Goal: Task Accomplishment & Management: Manage account settings

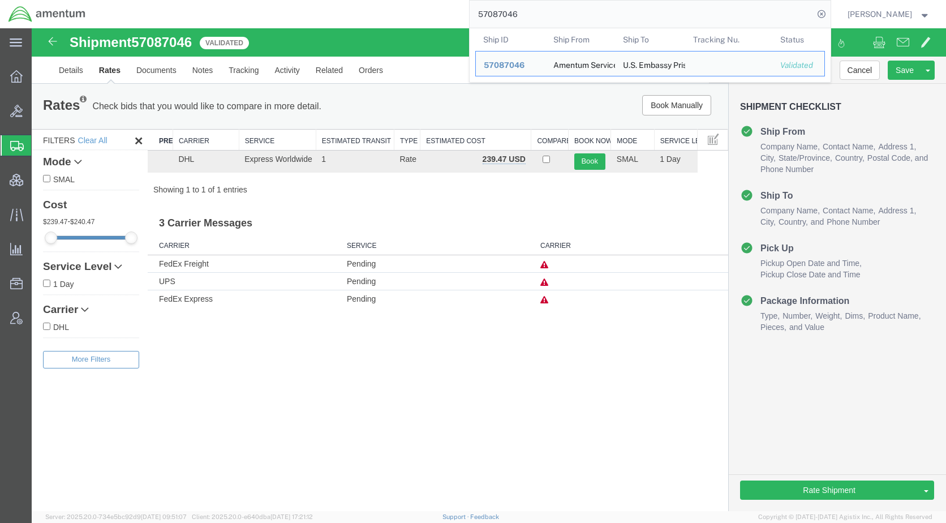
drag, startPoint x: 548, startPoint y: 6, endPoint x: 472, endPoint y: 15, distance: 76.4
click at [472, 15] on div "57087046 Ship ID Ship From Ship To Tracking Nu. Status Ship ID 57087046 Ship Fr…" at bounding box center [462, 14] width 737 height 28
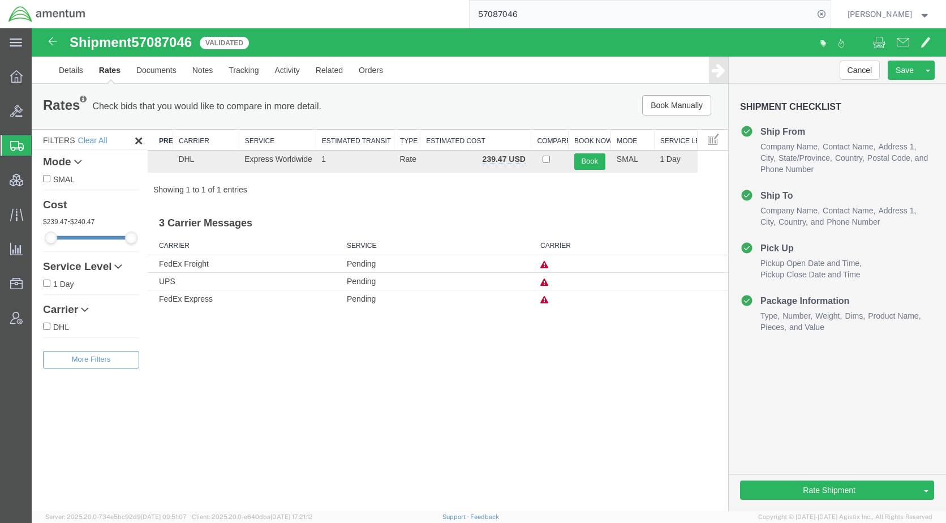
paste input "DCI-25283-201771"
type input "DCI-25283-201771"
click at [830, 12] on icon at bounding box center [822, 14] width 16 height 16
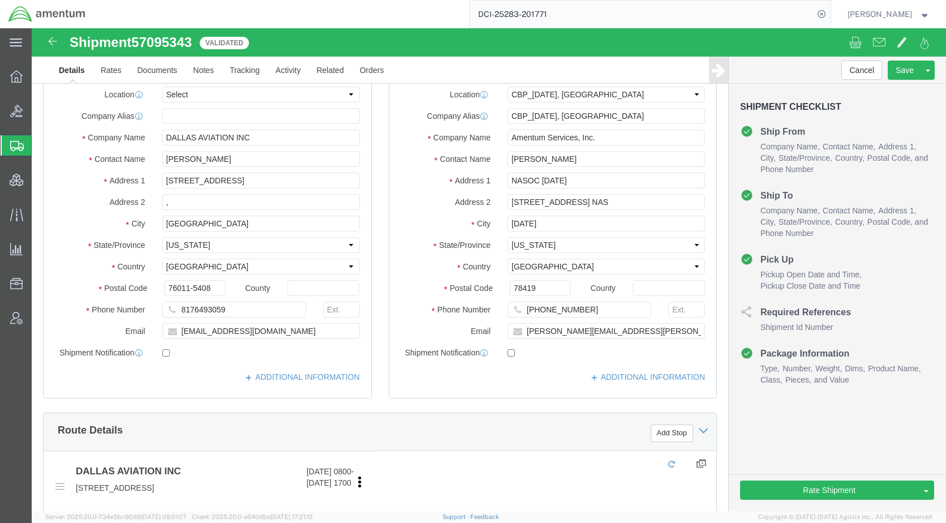
select select "69291"
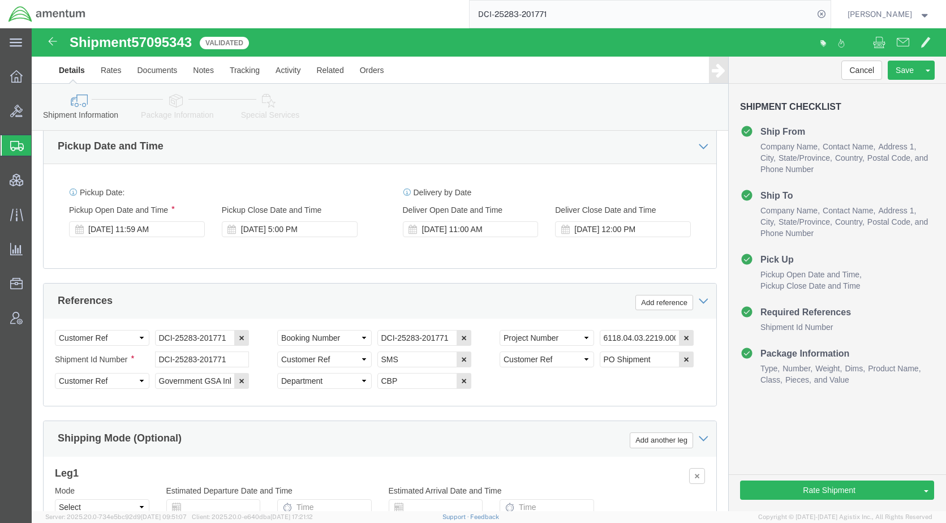
scroll to position [679, 0]
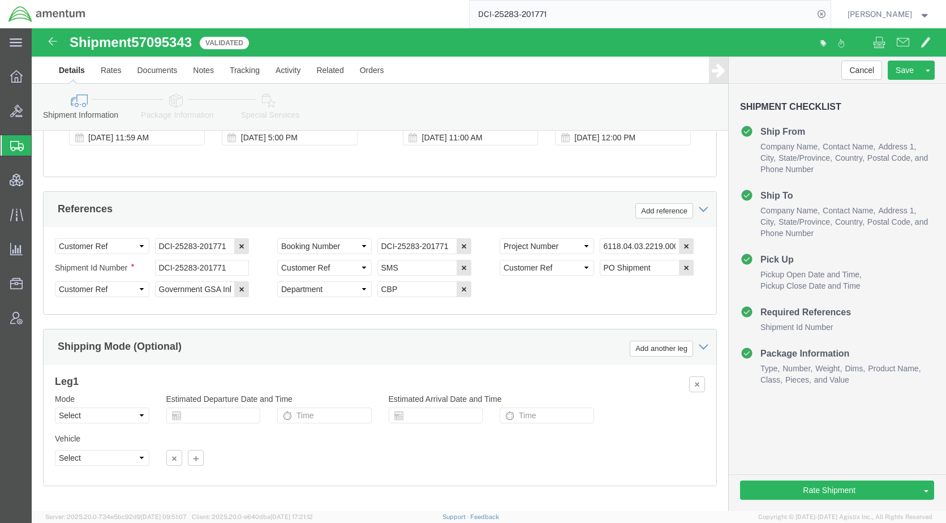
click icon
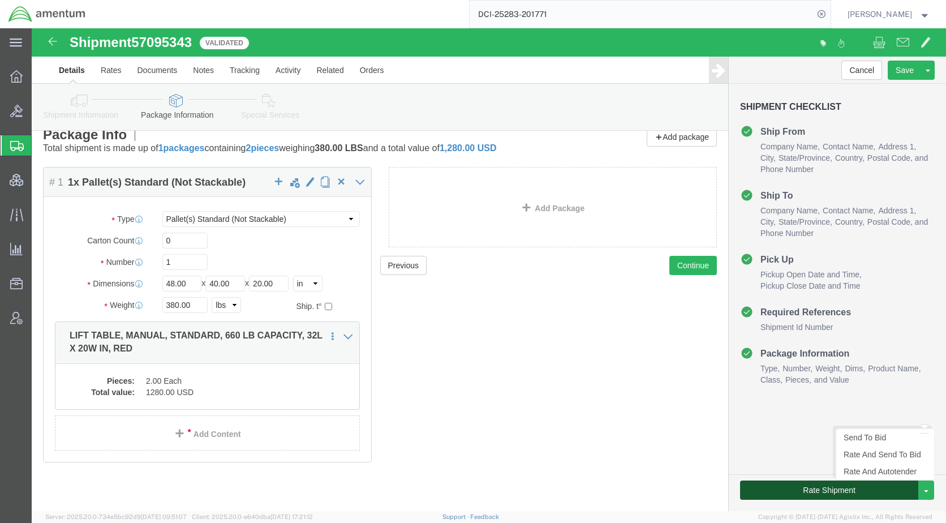
click button "Rate Shipment"
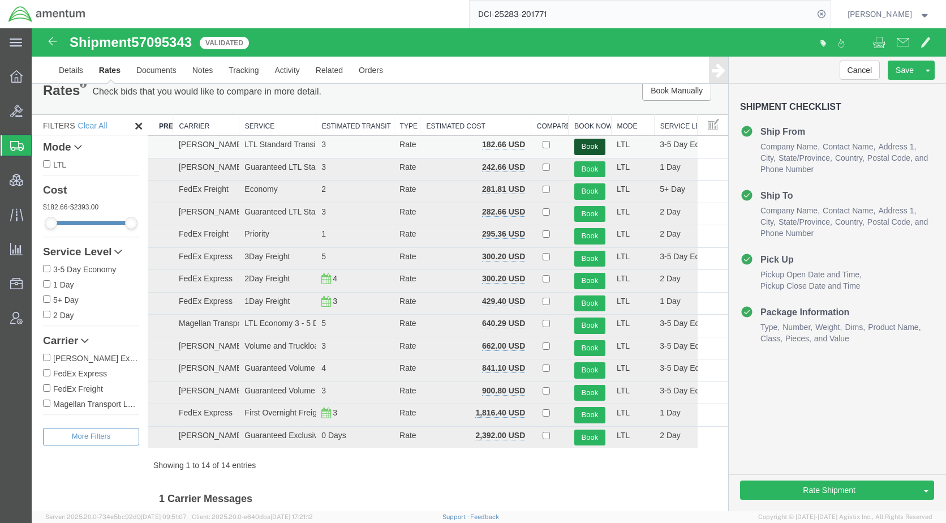
click at [576, 143] on button "Book" at bounding box center [589, 147] width 31 height 16
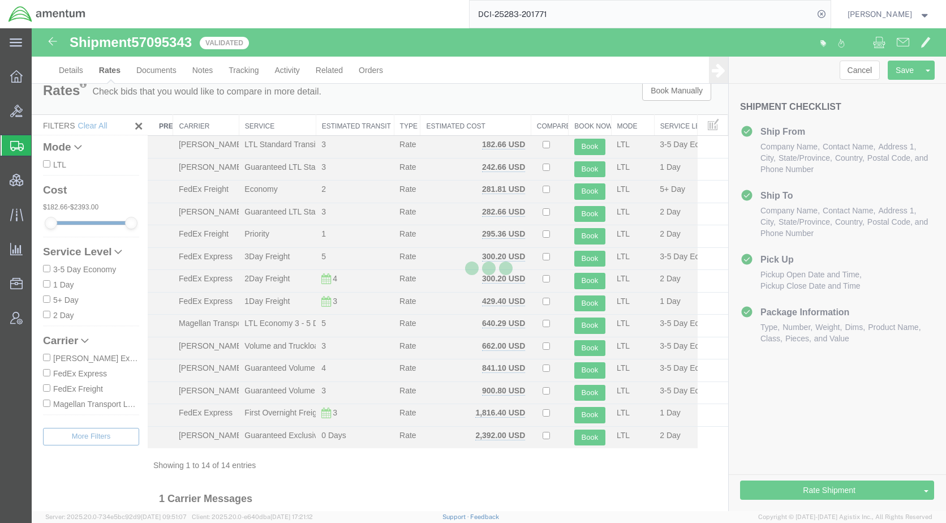
scroll to position [0, 0]
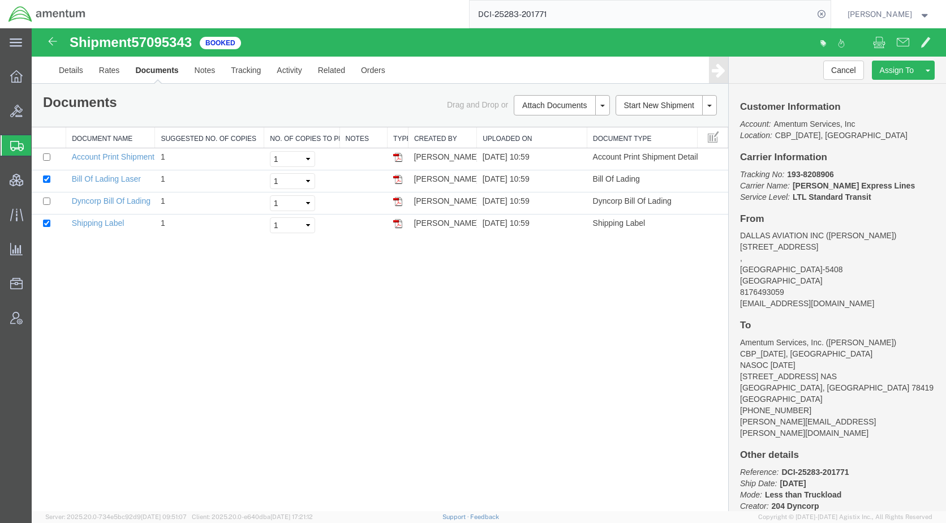
click at [40, 143] on span "Shipments" at bounding box center [35, 145] width 9 height 23
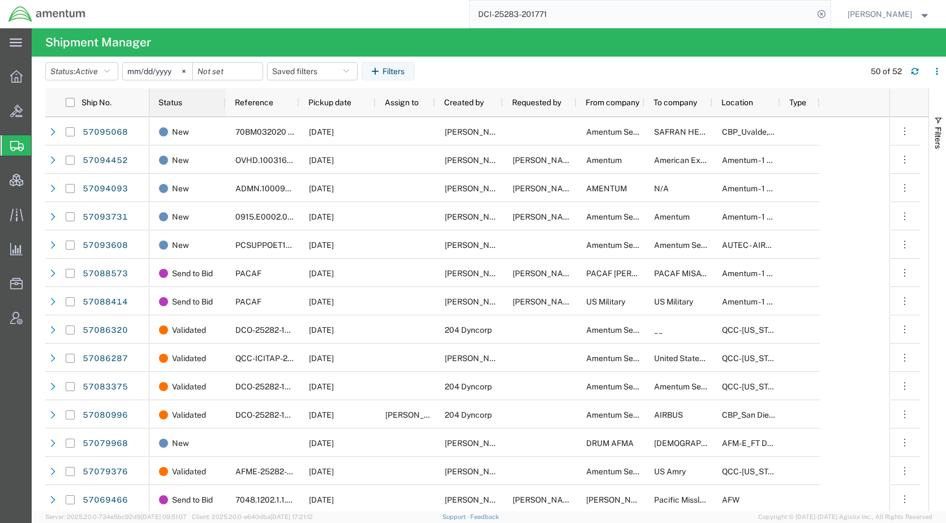
click at [178, 101] on span "Status" at bounding box center [170, 102] width 24 height 9
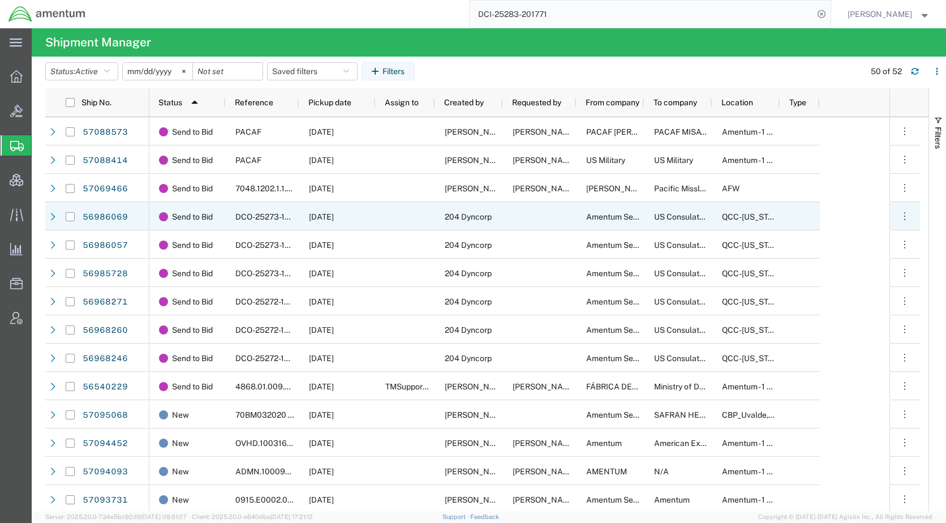
click at [408, 226] on div at bounding box center [405, 216] width 59 height 28
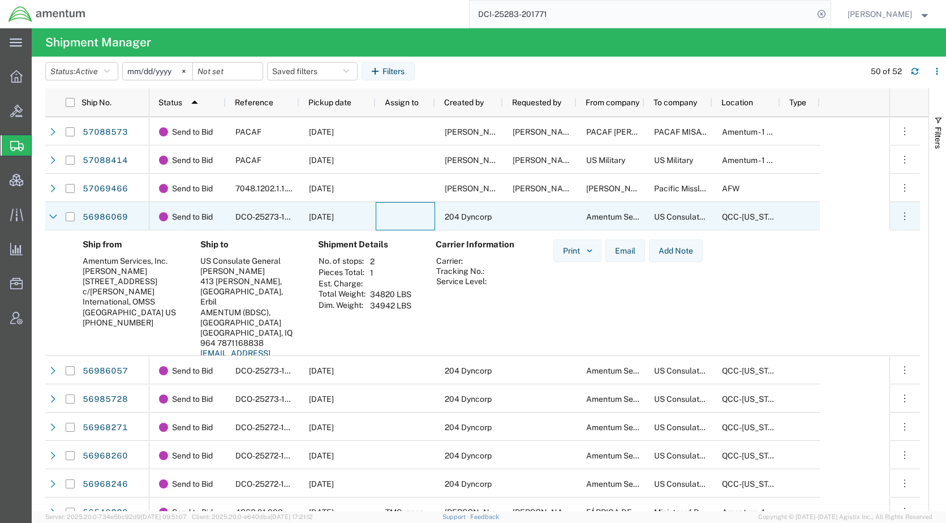
click at [408, 226] on div at bounding box center [405, 216] width 59 height 28
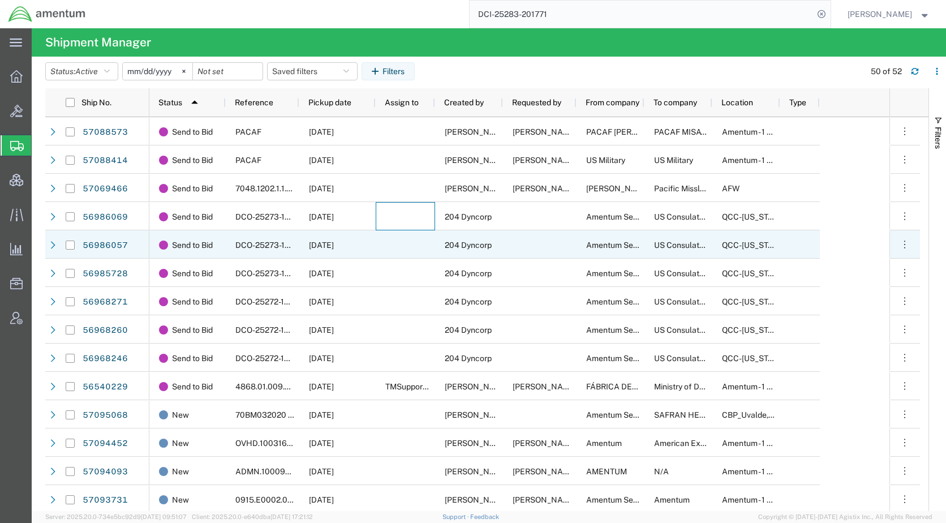
click at [410, 252] on div at bounding box center [405, 244] width 59 height 28
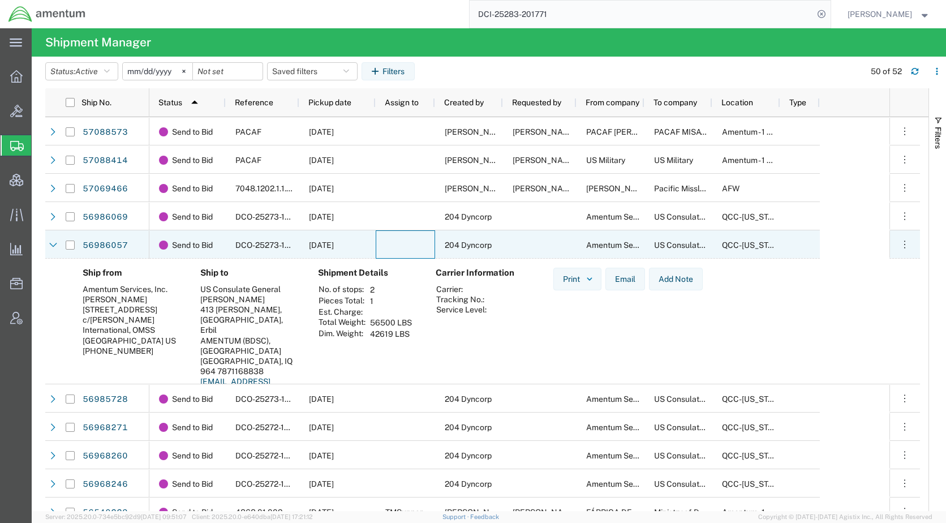
click at [410, 252] on div at bounding box center [405, 244] width 59 height 28
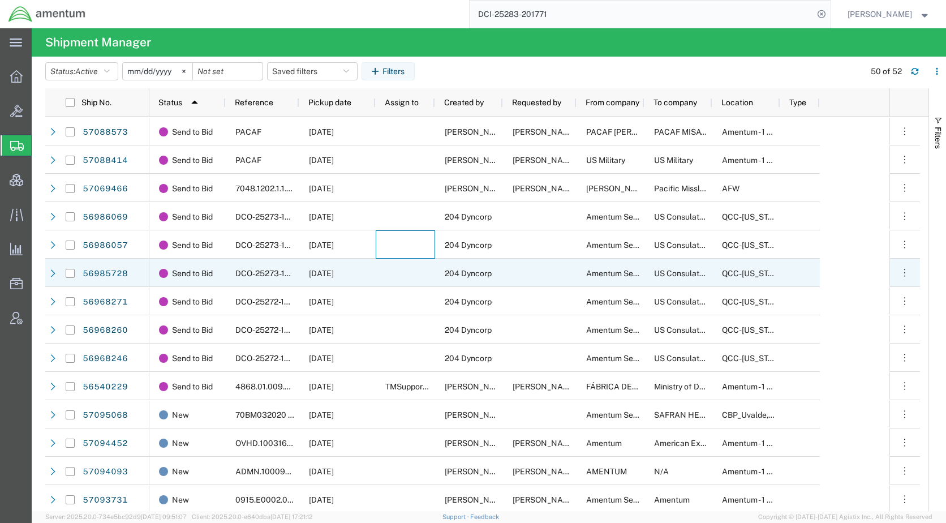
click at [403, 275] on div at bounding box center [405, 273] width 59 height 28
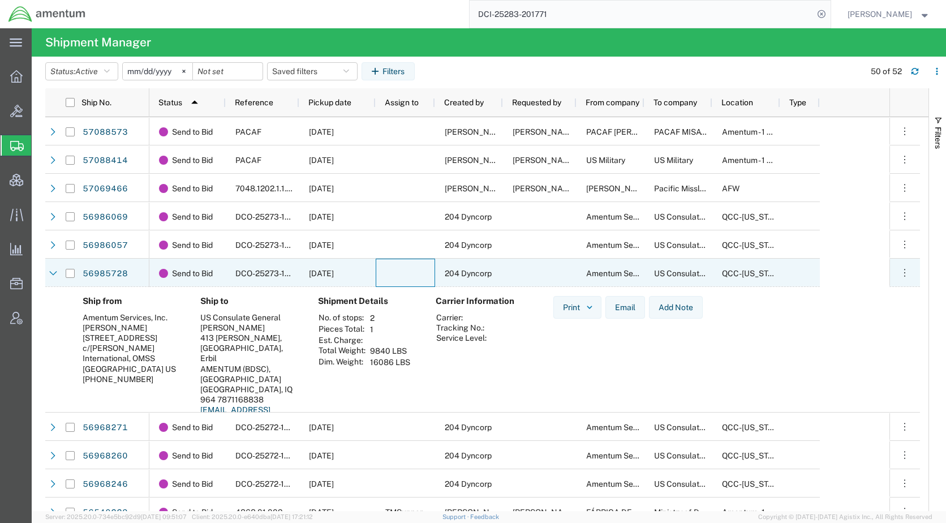
click at [403, 275] on div at bounding box center [405, 273] width 59 height 28
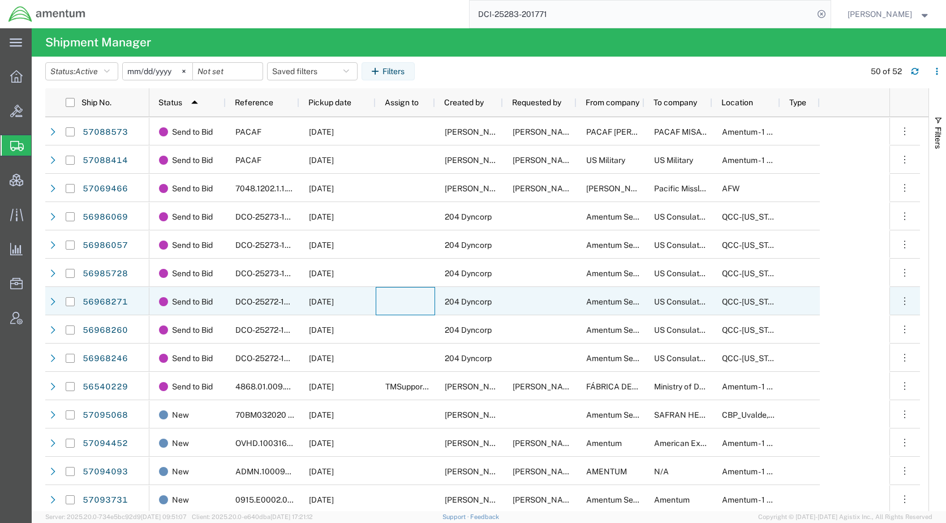
click at [401, 303] on div at bounding box center [405, 301] width 59 height 28
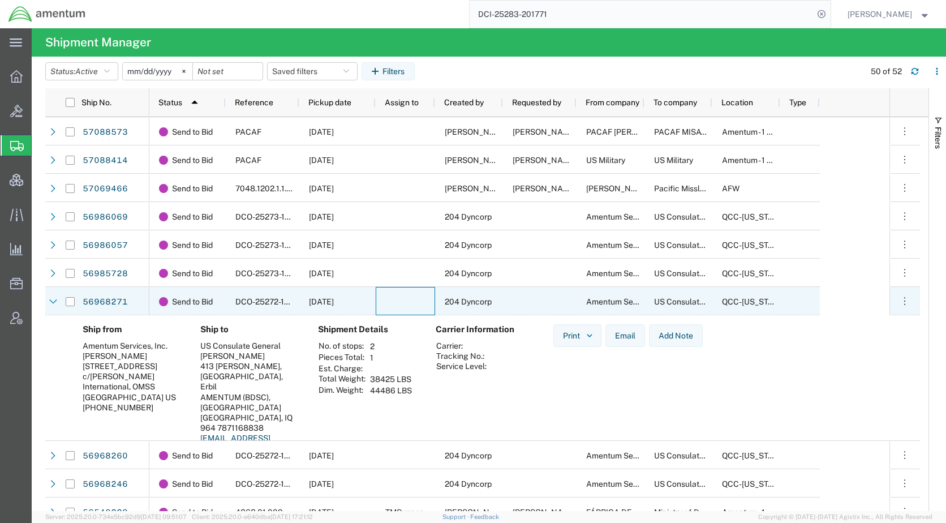
click at [401, 303] on div at bounding box center [405, 301] width 59 height 28
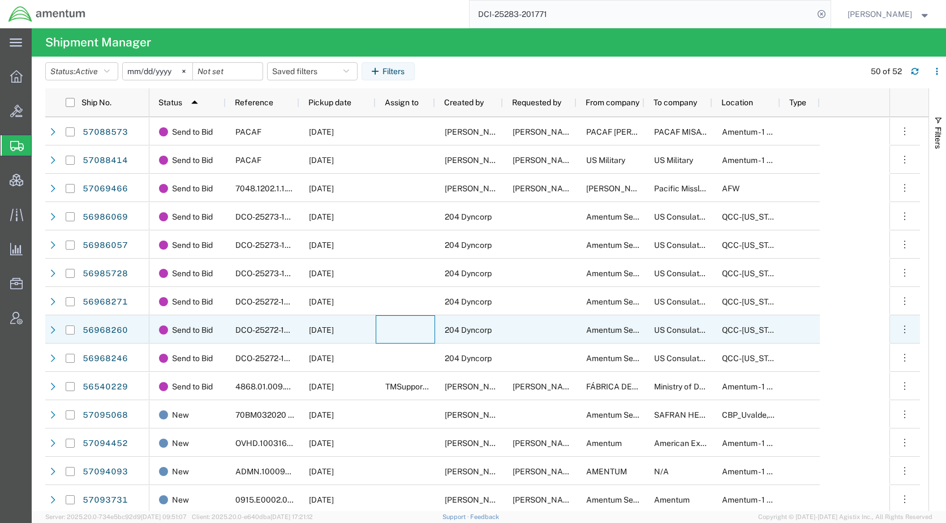
click at [398, 334] on div at bounding box center [405, 329] width 59 height 28
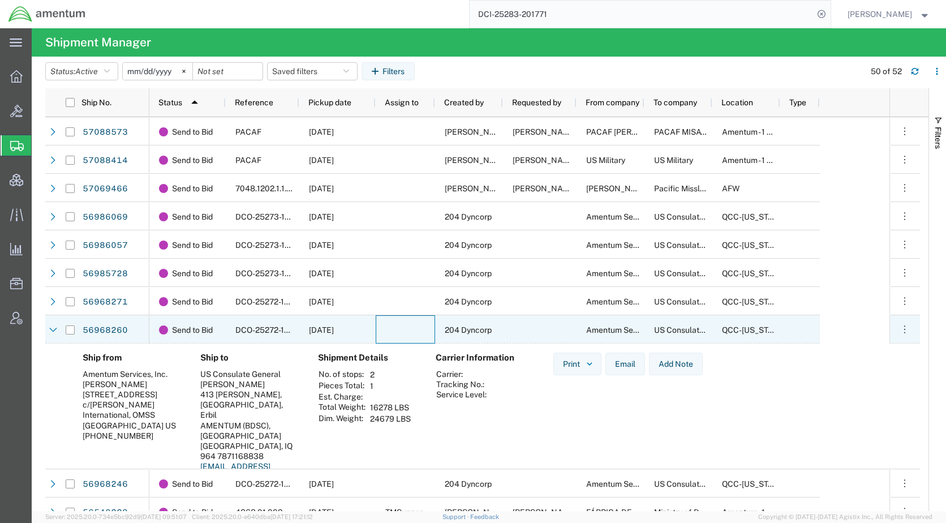
click at [398, 334] on div at bounding box center [405, 329] width 59 height 28
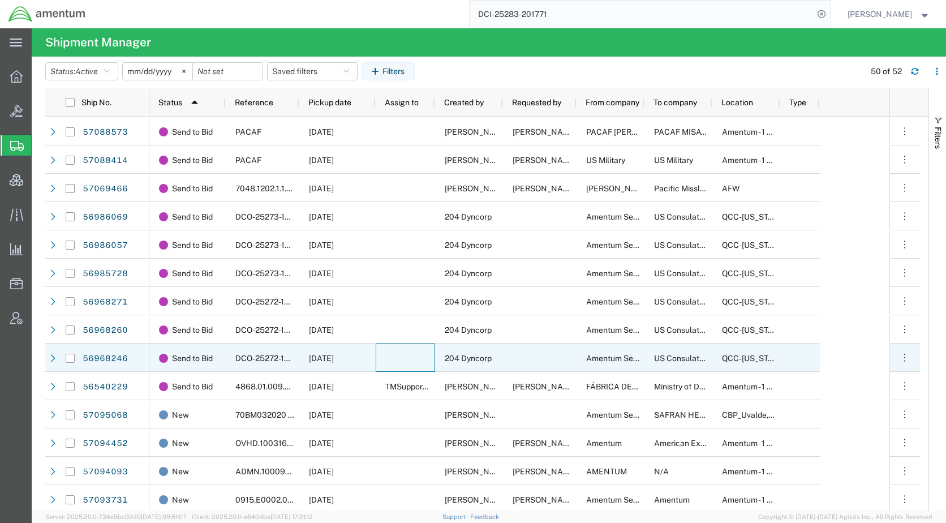
click at [399, 362] on div at bounding box center [405, 358] width 59 height 28
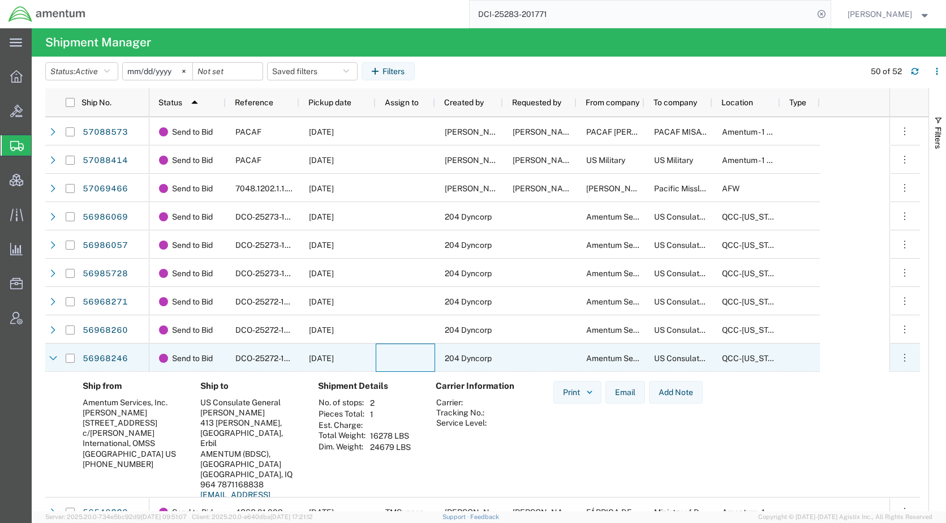
click at [399, 362] on div at bounding box center [405, 358] width 59 height 28
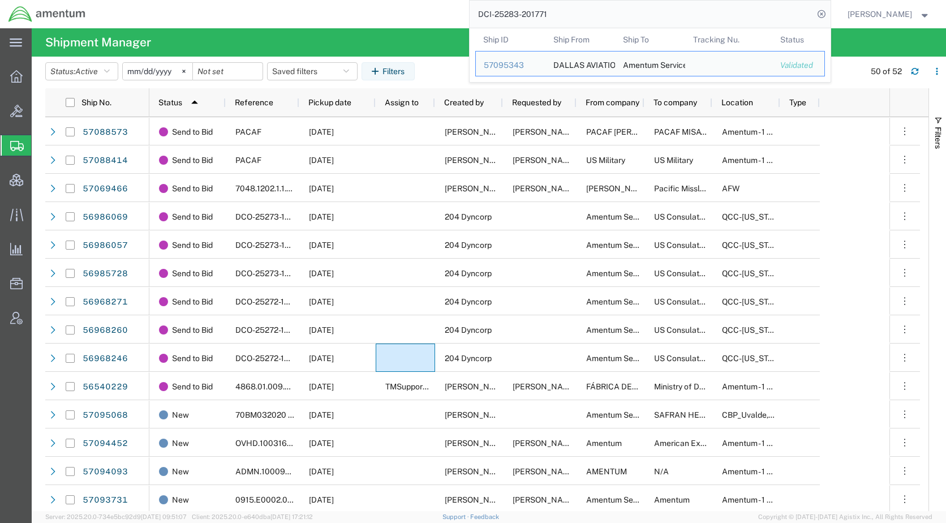
drag, startPoint x: 577, startPoint y: 16, endPoint x: 486, endPoint y: 12, distance: 91.2
click at [486, 12] on div "DCI-25283-201771 Ship ID Ship From Ship To Tracking Nu. Status Ship ID 57095343…" at bounding box center [462, 14] width 737 height 28
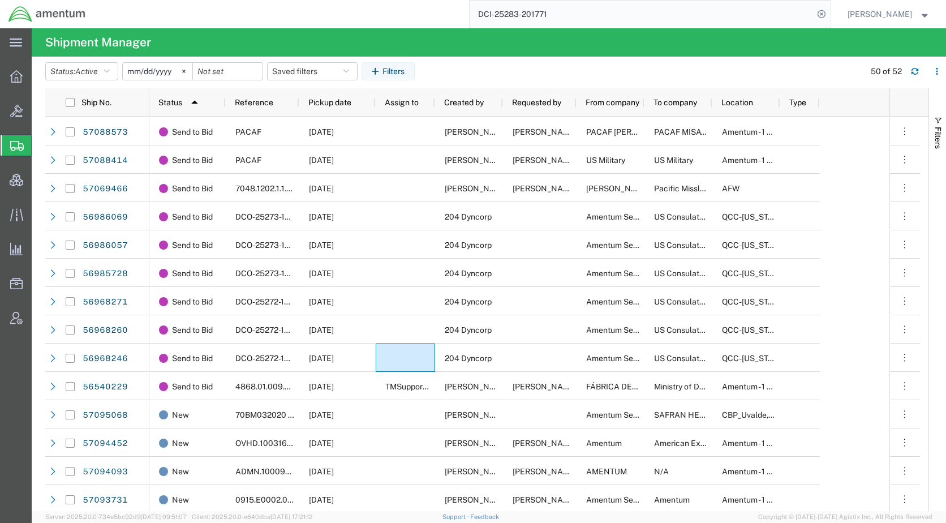
paste input "57088573"
type input "57088573"
click at [830, 17] on icon at bounding box center [822, 14] width 16 height 16
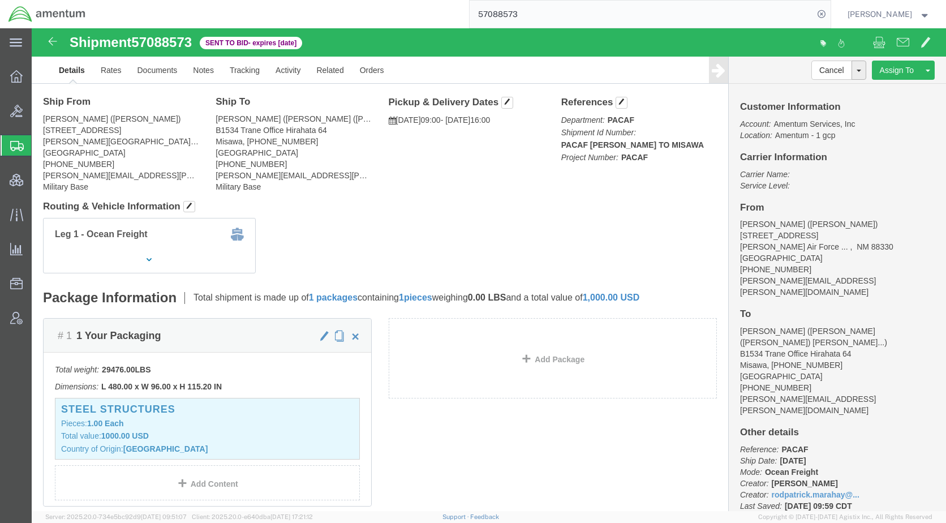
scroll to position [57, 0]
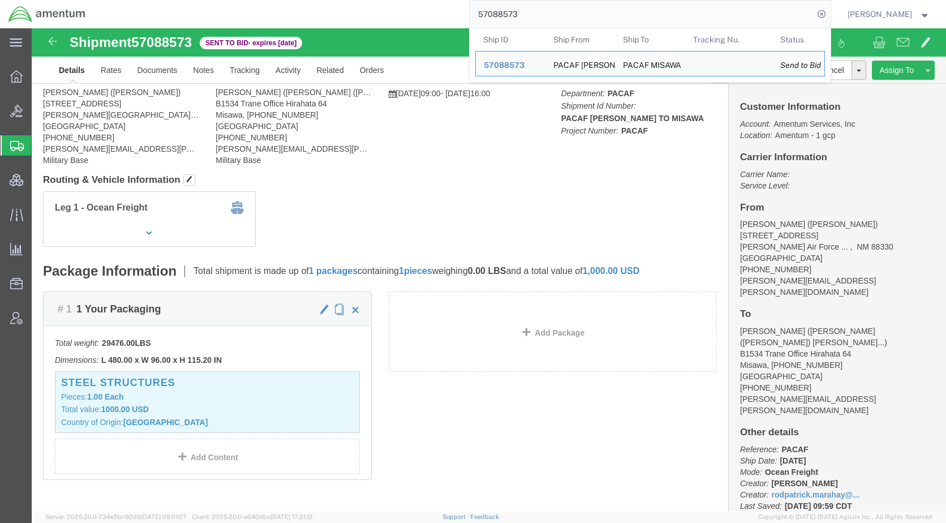
click at [40, 146] on span "Shipments" at bounding box center [35, 145] width 9 height 23
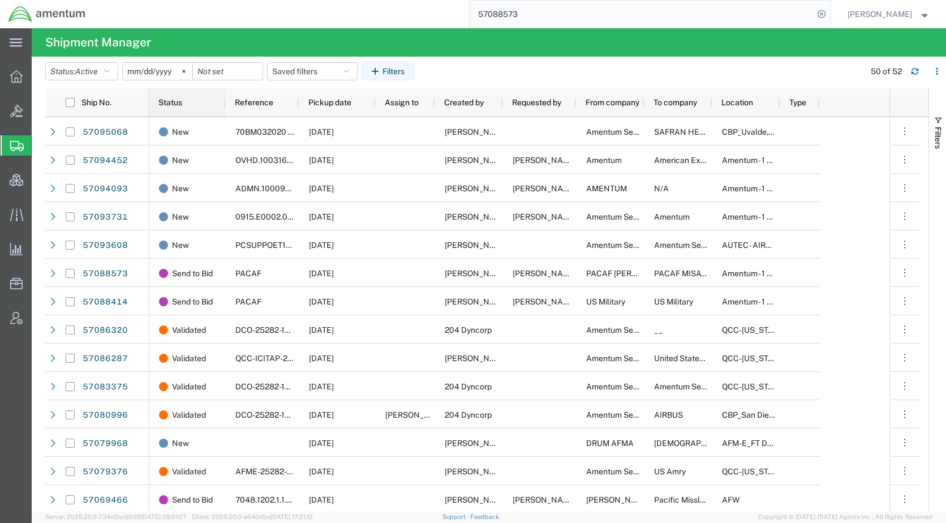
click at [165, 104] on span "Status" at bounding box center [170, 102] width 24 height 9
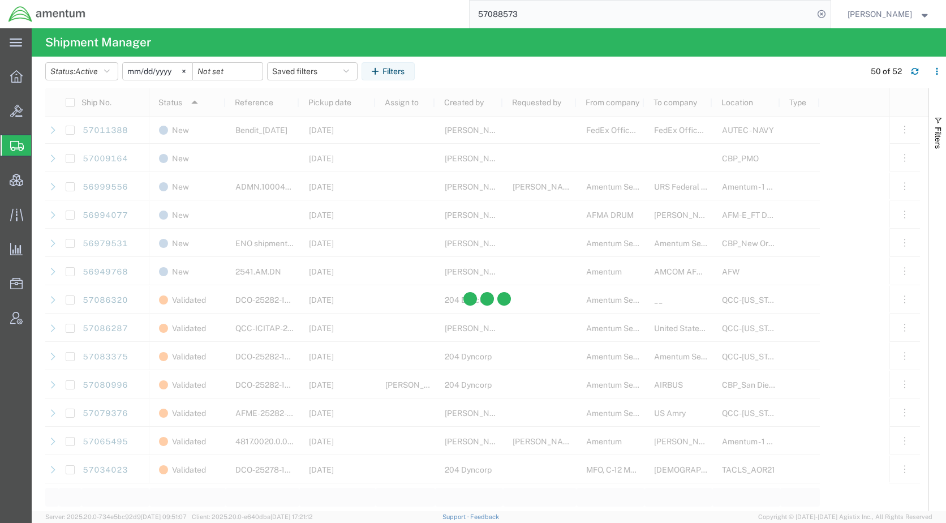
scroll to position [1078, 0]
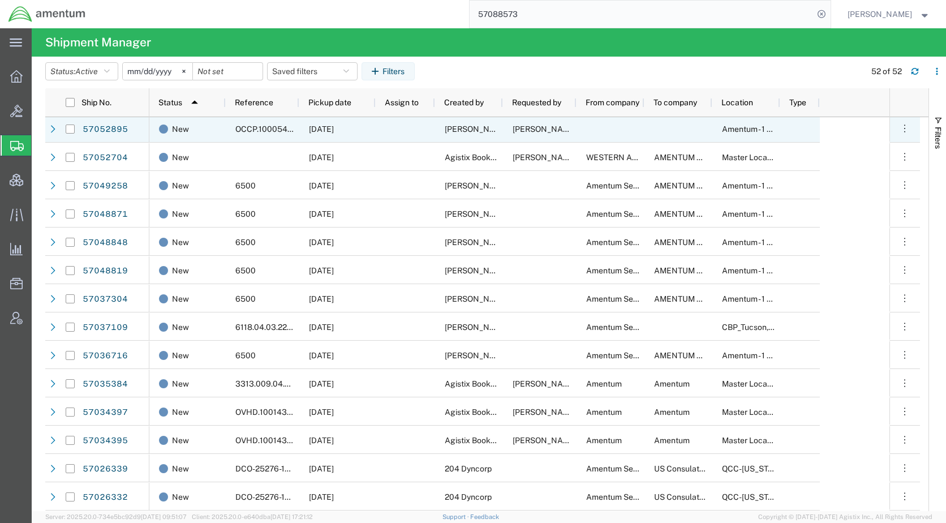
scroll to position [3, 0]
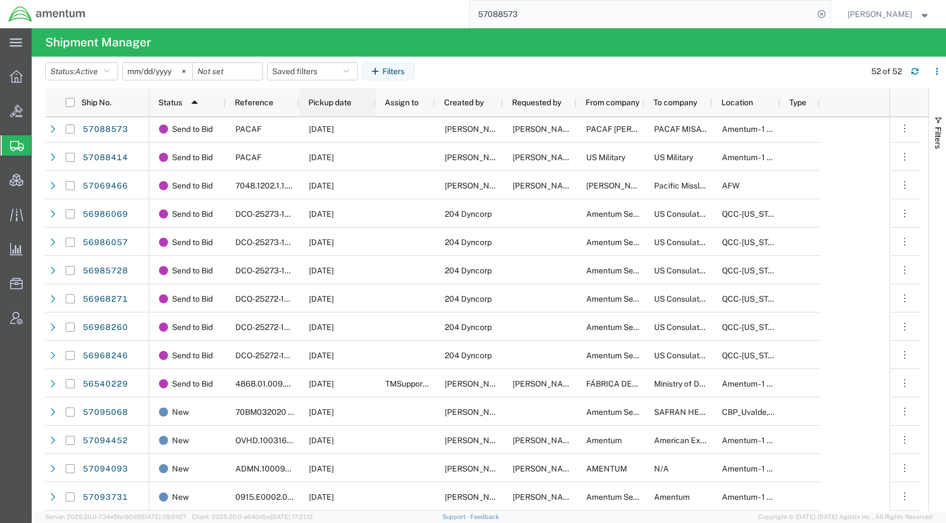
click at [335, 97] on div "Pickup date" at bounding box center [339, 102] width 63 height 23
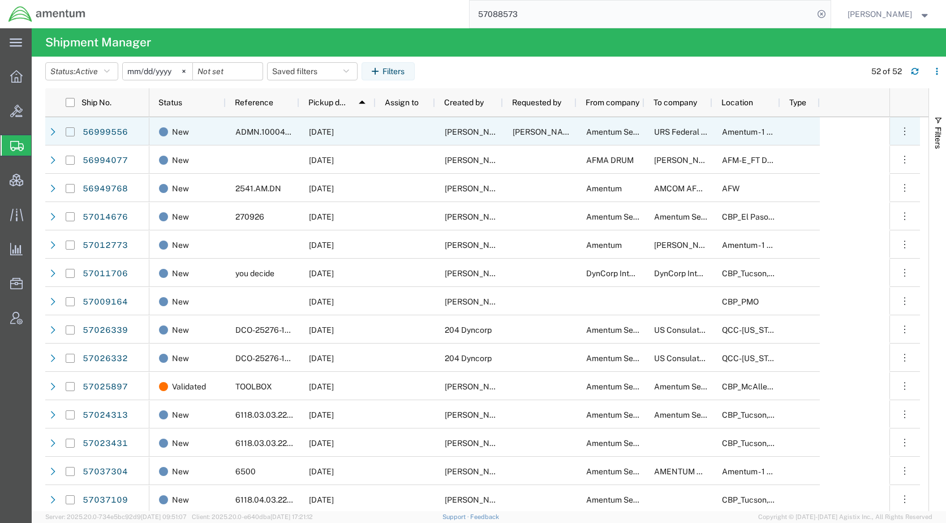
click at [70, 134] on input "Press Space to toggle row selection (unchecked)" at bounding box center [70, 131] width 9 height 9
checkbox input "true"
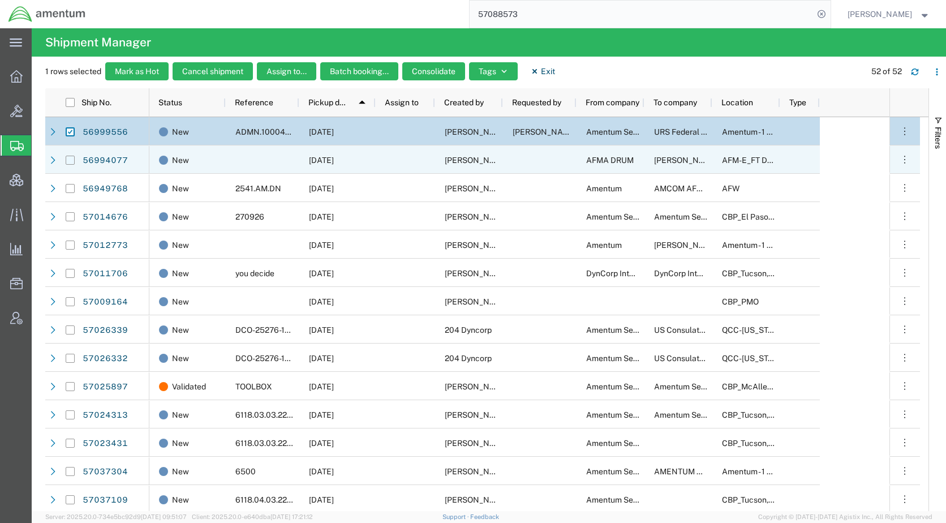
click at [73, 160] on input "Press Space to toggle row selection (unchecked)" at bounding box center [70, 160] width 9 height 9
checkbox input "true"
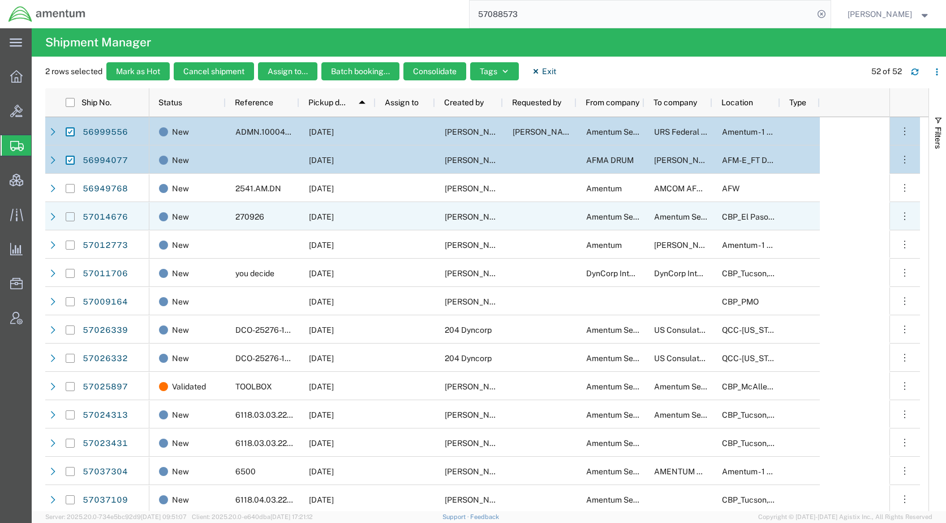
click at [70, 214] on input "Press Space to toggle row selection (unchecked)" at bounding box center [70, 216] width 9 height 9
checkbox input "true"
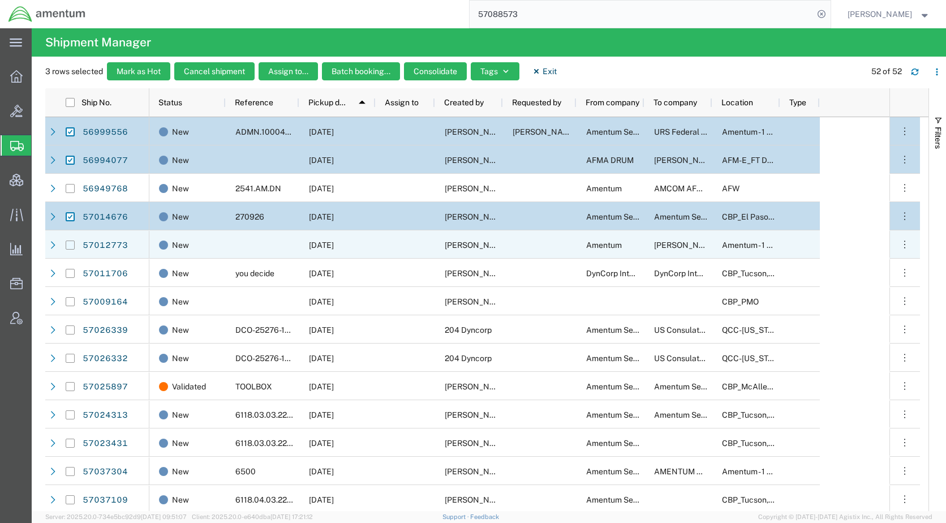
click at [69, 244] on input "Press Space to toggle row selection (unchecked)" at bounding box center [70, 245] width 9 height 9
checkbox input "true"
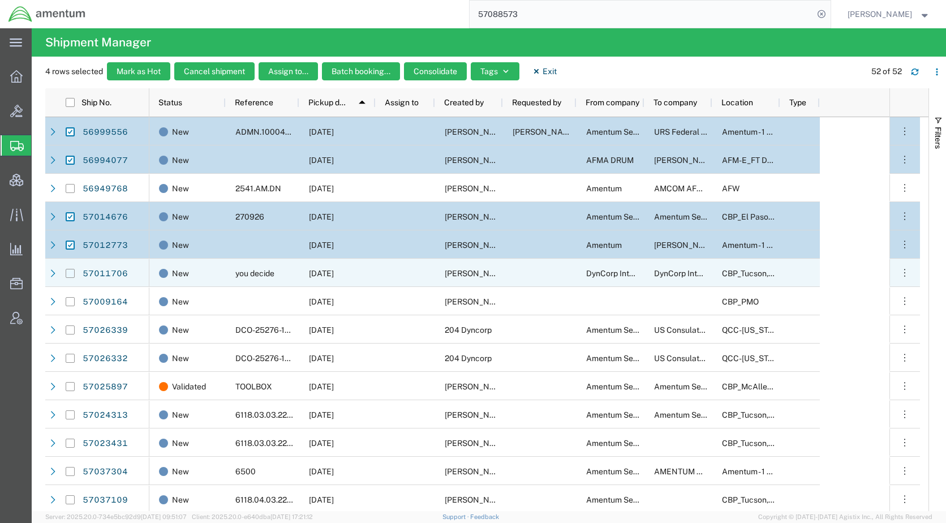
click at [68, 272] on input "Press Space to toggle row selection (unchecked)" at bounding box center [70, 273] width 9 height 9
checkbox input "true"
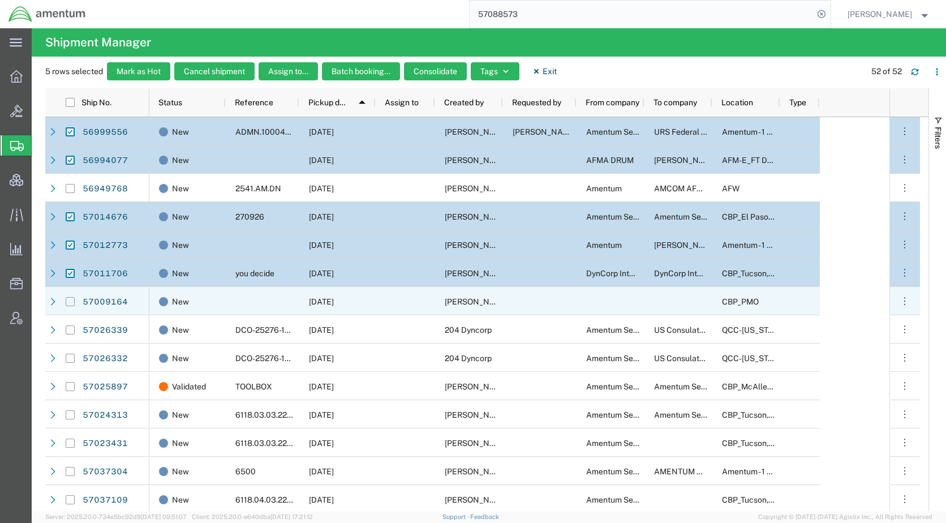
click at [70, 302] on input "Press Space to toggle row selection (unchecked)" at bounding box center [70, 301] width 9 height 9
checkbox input "true"
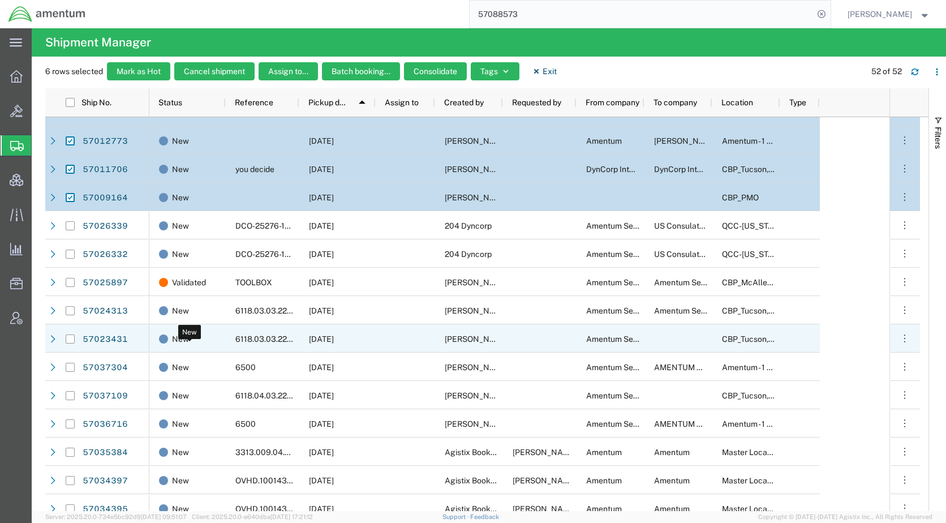
scroll to position [113, 0]
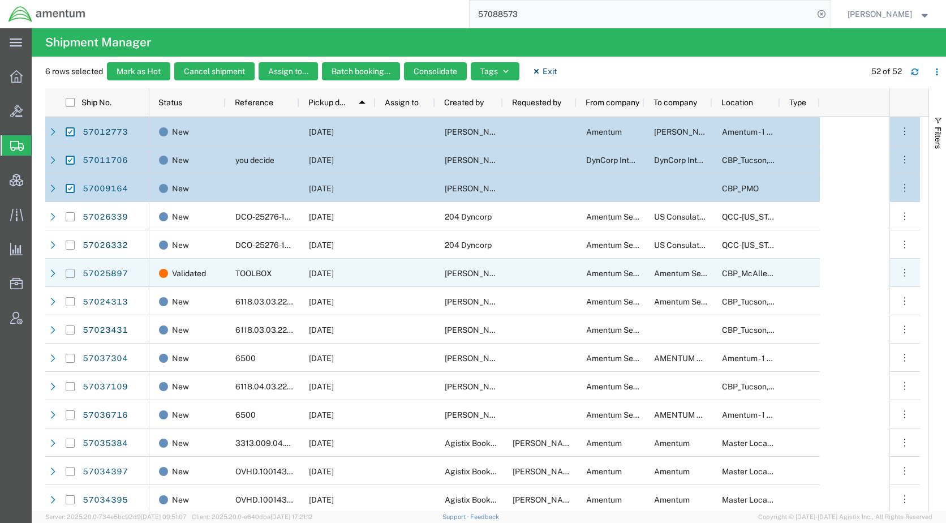
click at [69, 274] on input "Press Space to toggle row selection (unchecked)" at bounding box center [70, 273] width 9 height 9
checkbox input "true"
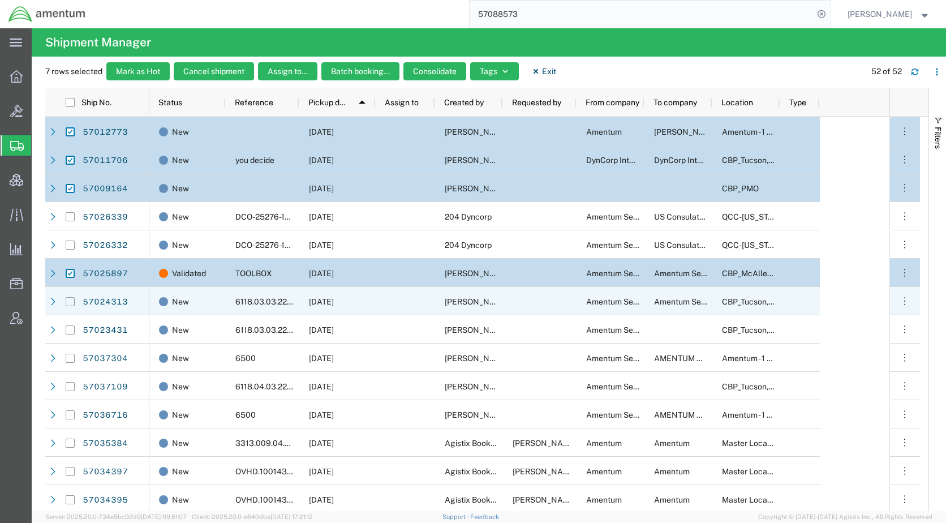
click at [67, 302] on input "Press Space to toggle row selection (unchecked)" at bounding box center [70, 301] width 9 height 9
checkbox input "true"
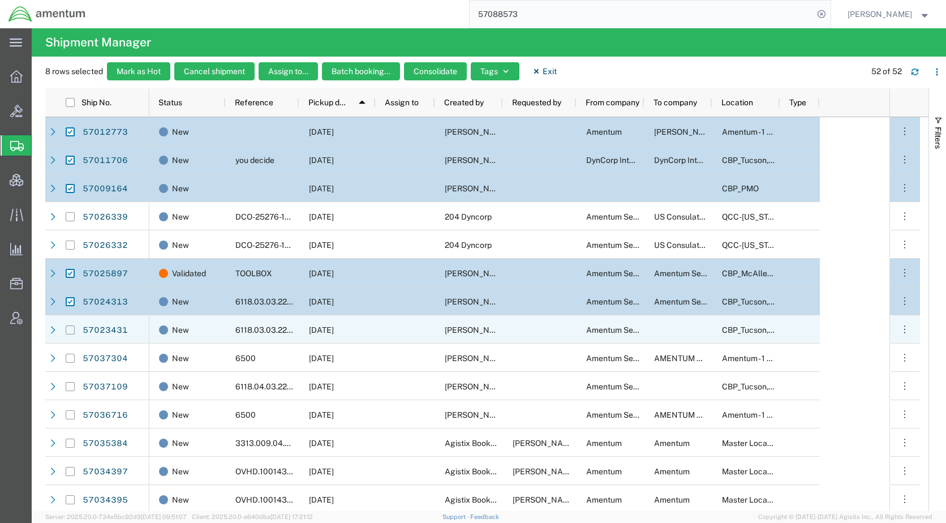
click at [71, 330] on input "Press Space to toggle row selection (unchecked)" at bounding box center [70, 329] width 9 height 9
checkbox input "true"
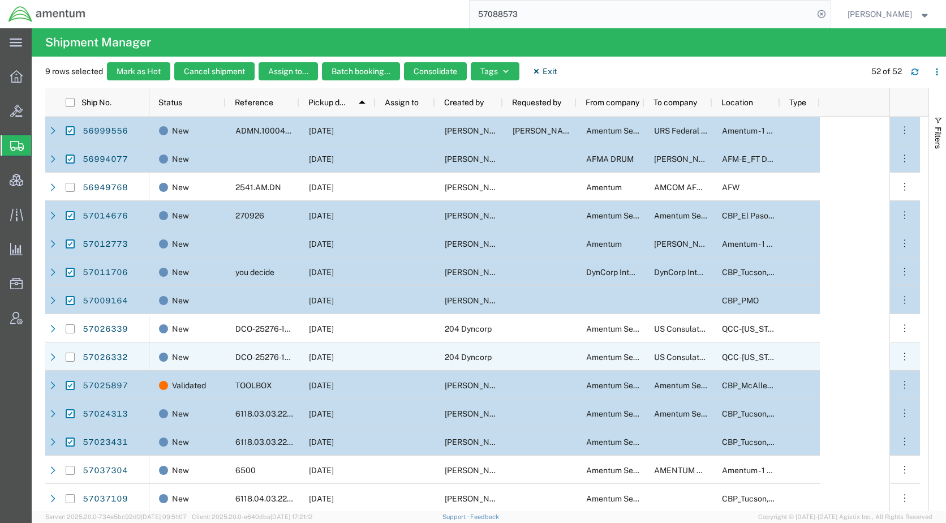
scroll to position [0, 0]
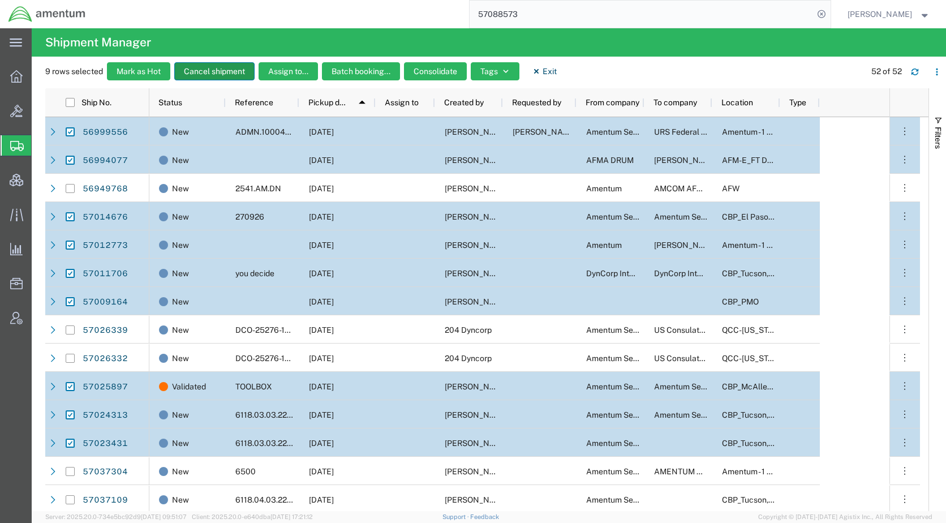
click at [224, 68] on button "Cancel shipment" at bounding box center [214, 71] width 80 height 18
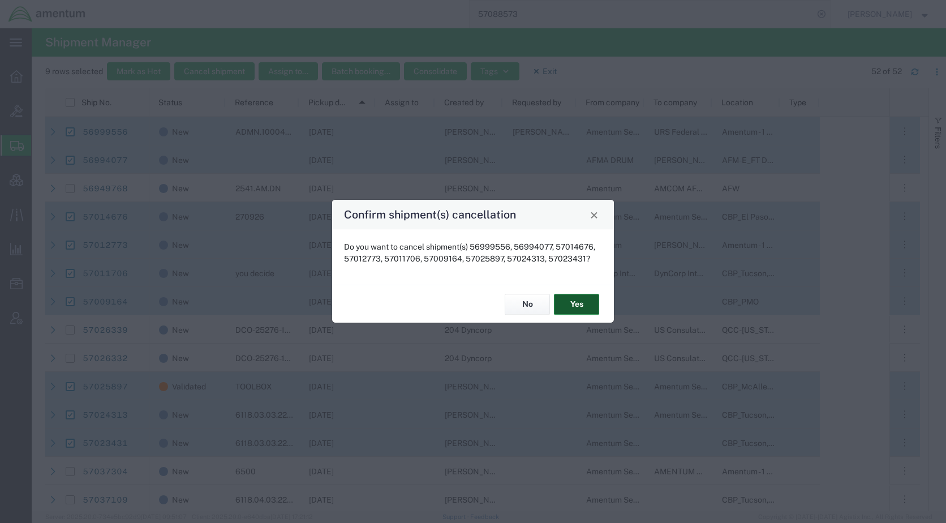
click at [583, 306] on button "Yes" at bounding box center [576, 304] width 45 height 21
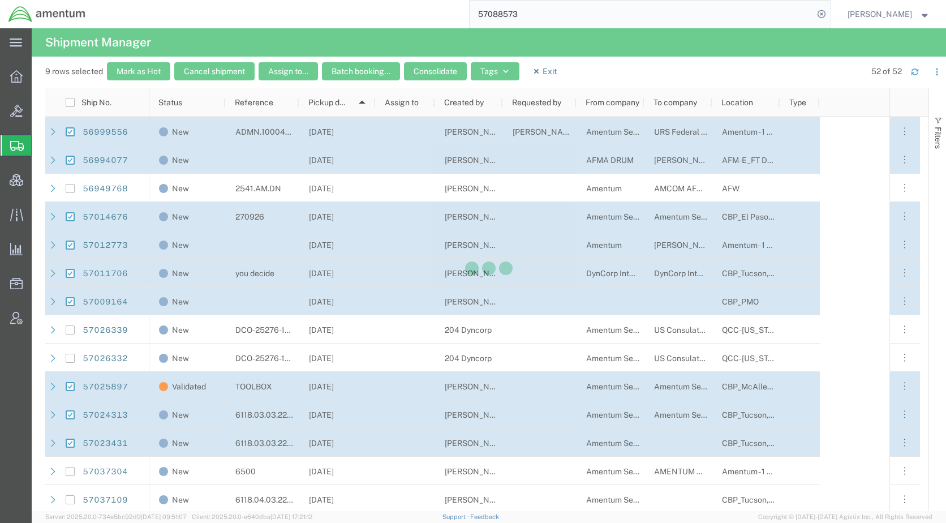
checkbox input "false"
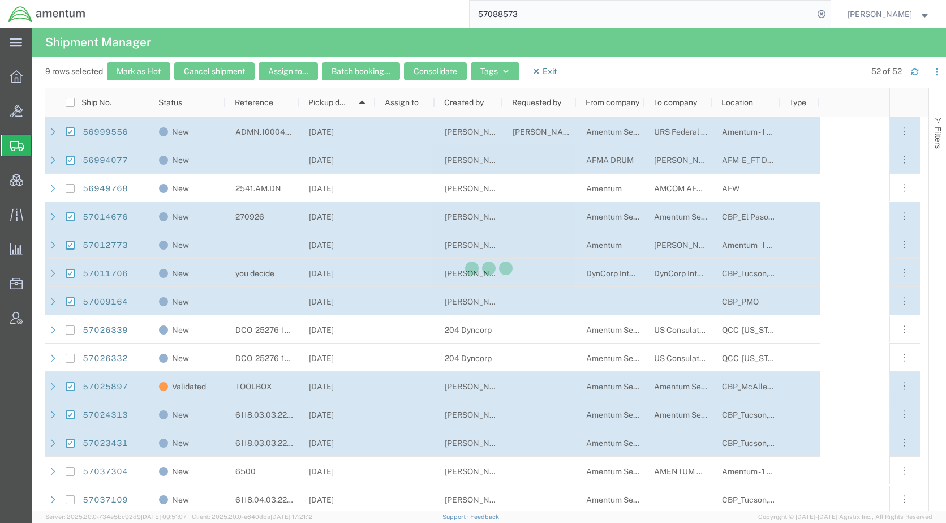
checkbox input "false"
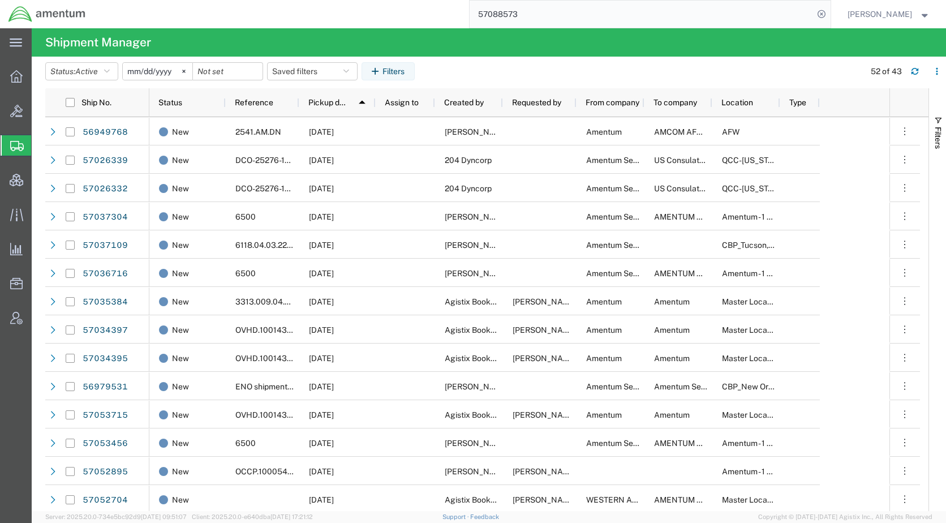
click at [530, 62] on agx-table-filter-chips "Status: Active Active All Approved Booked Canceled Delivered Denied New On Hold…" at bounding box center [452, 75] width 814 height 26
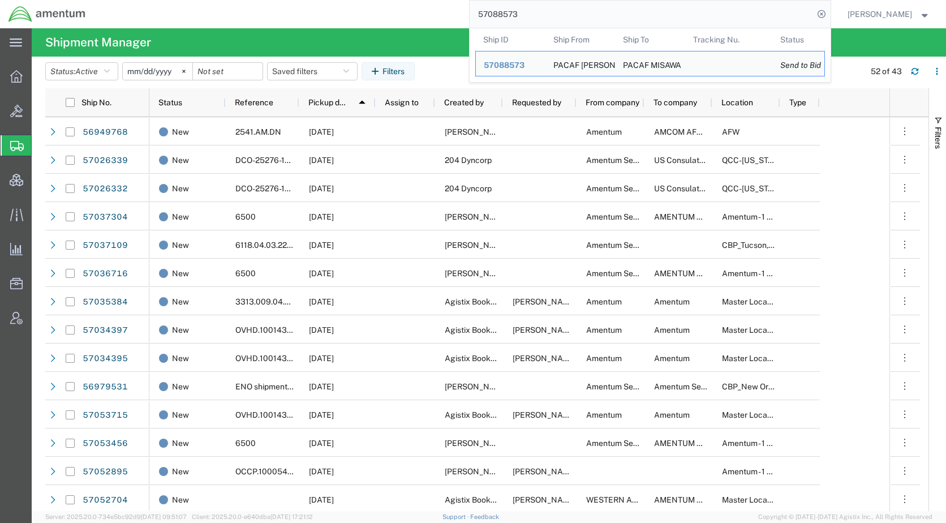
drag, startPoint x: 551, startPoint y: 16, endPoint x: 487, endPoint y: 19, distance: 63.5
click at [487, 19] on div "57088573 Ship ID Ship From Ship To Tracking Nu. Status Ship ID 57088573 Ship Fr…" at bounding box center [462, 14] width 737 height 28
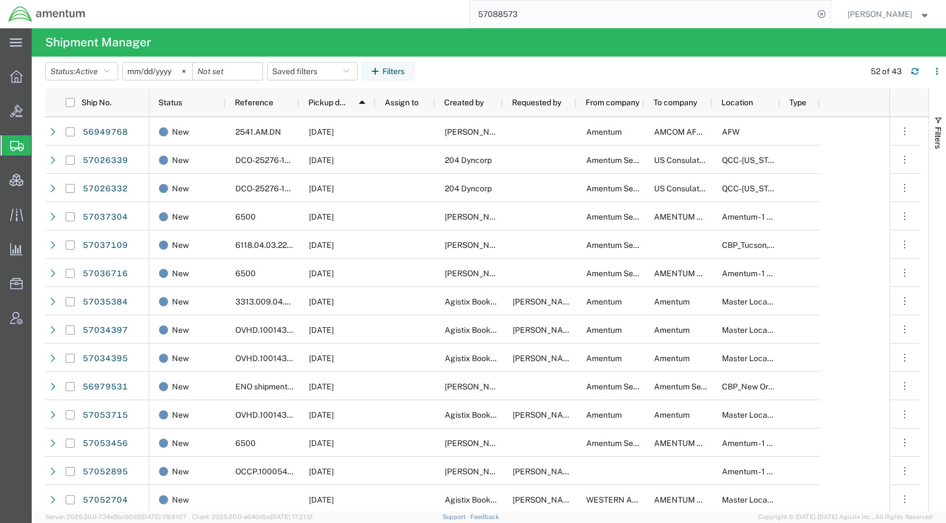
paste input "96184"
type input "57096184"
click at [830, 16] on icon at bounding box center [822, 14] width 16 height 16
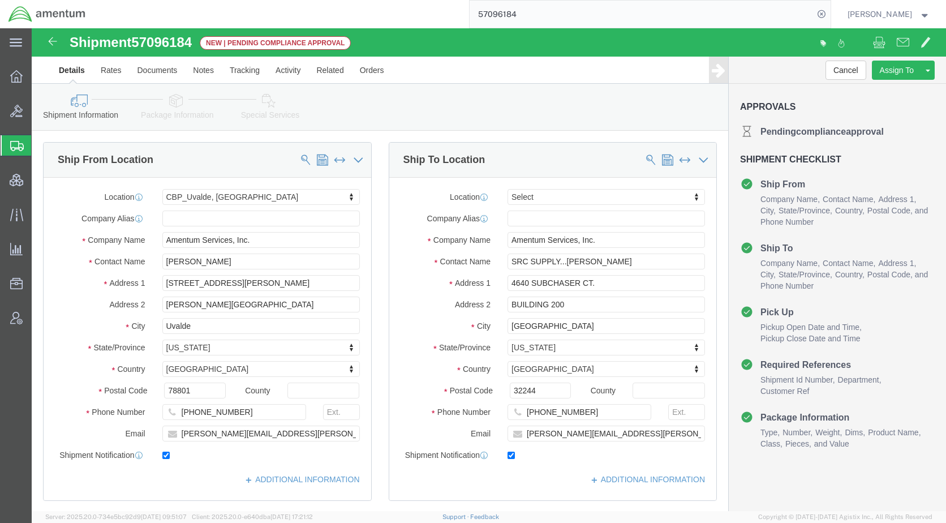
select select "49950"
select select
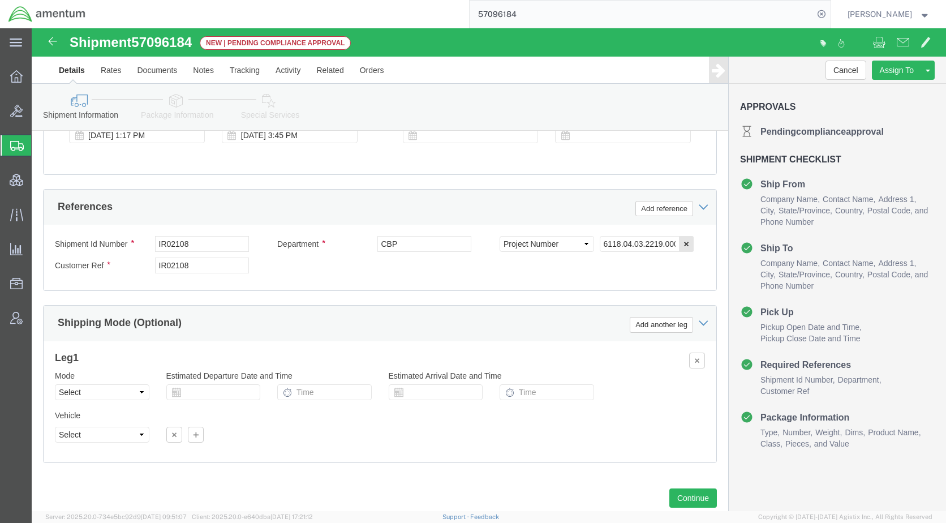
scroll to position [714, 0]
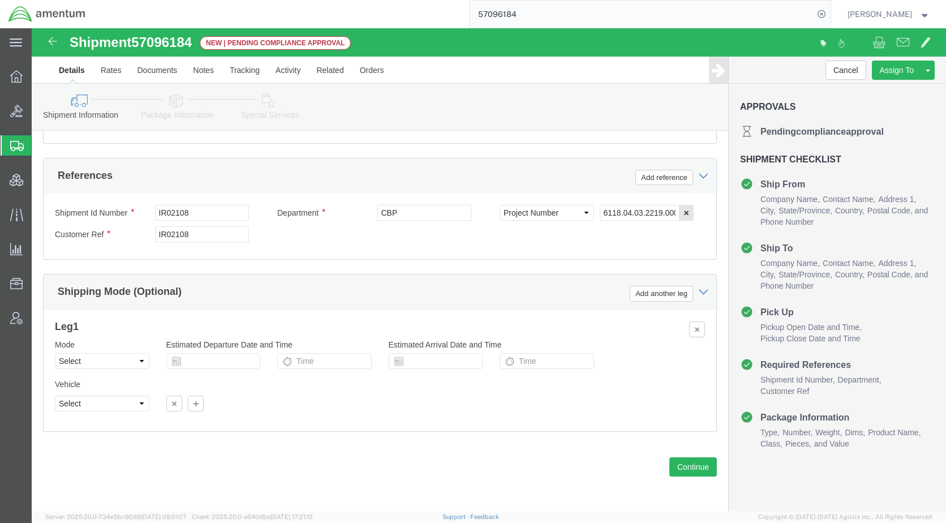
drag, startPoint x: 150, startPoint y: 72, endPoint x: 156, endPoint y: 89, distance: 18.1
click icon
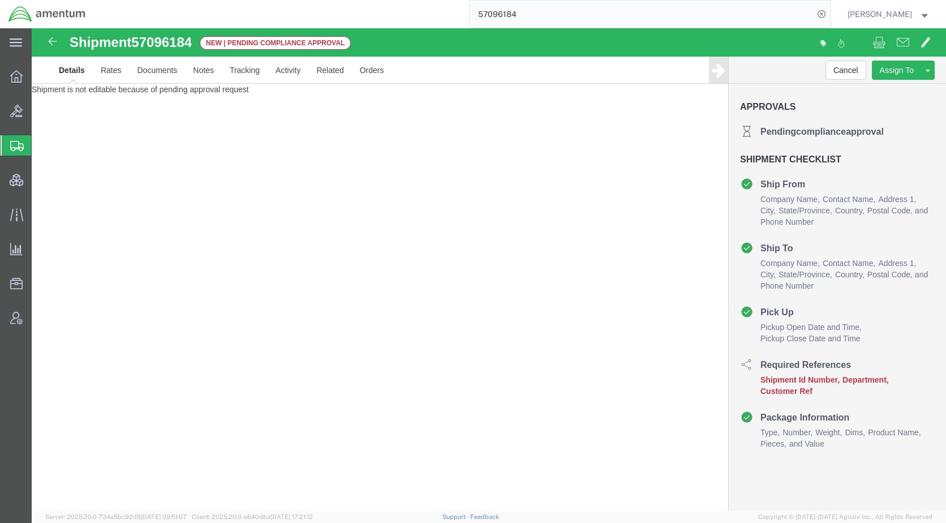
click at [40, 141] on span "Shipments" at bounding box center [35, 145] width 9 height 23
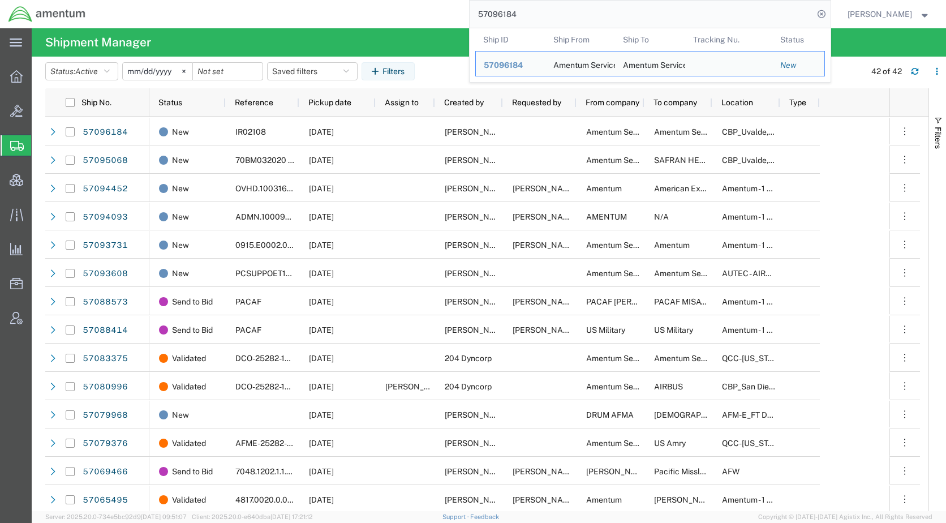
drag, startPoint x: 520, startPoint y: 24, endPoint x: 481, endPoint y: 20, distance: 39.3
click at [481, 20] on div "57096184 Ship ID Ship From Ship To Tracking Nu. Status Ship ID 57096184 Ship Fr…" at bounding box center [462, 14] width 737 height 28
click at [523, 67] on span "57096184" at bounding box center [503, 65] width 39 height 9
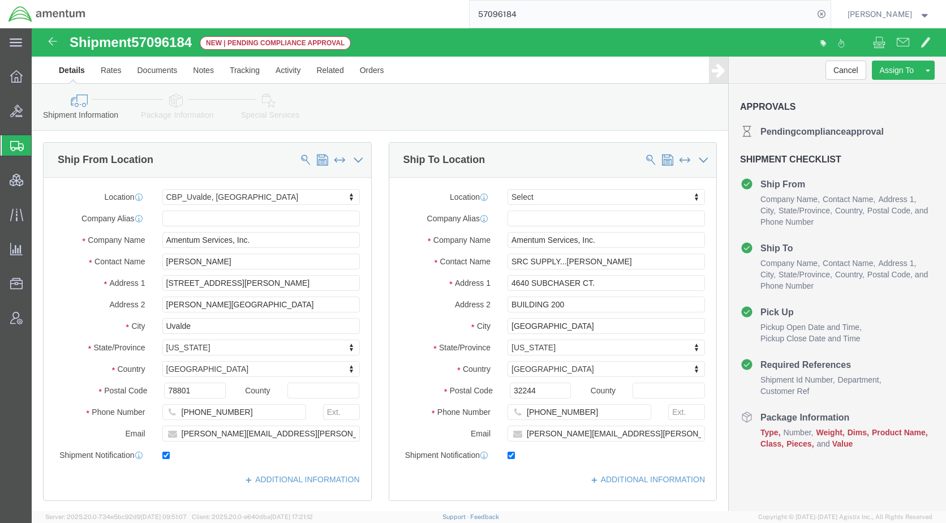
select select "49950"
select select
click button "Cancel"
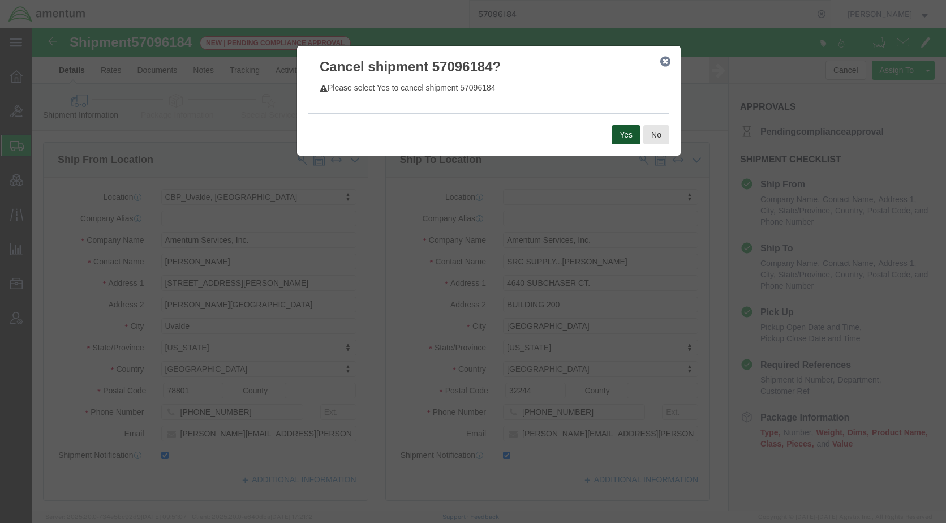
click button "Yes"
